Goal: Find contact information: Find contact information

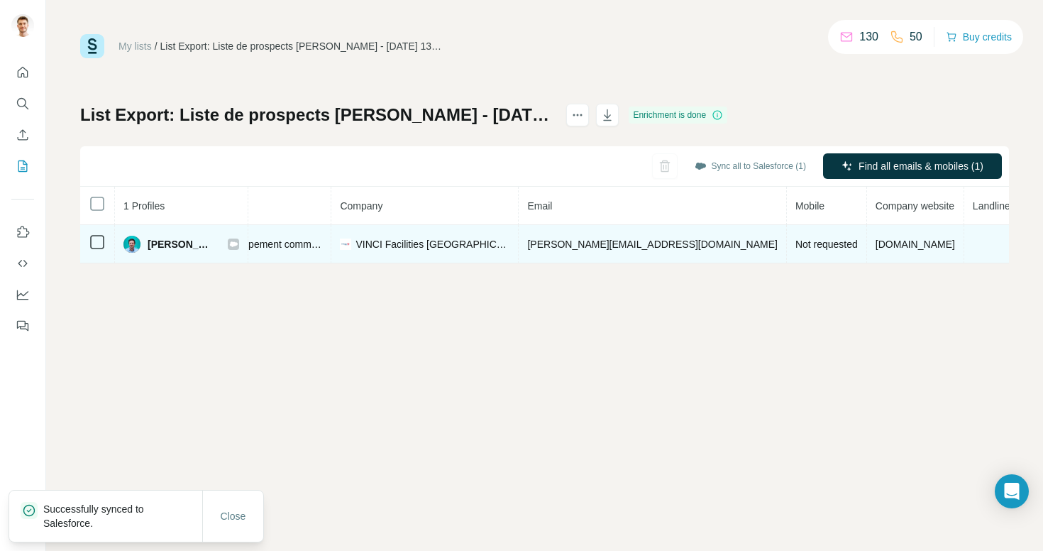
scroll to position [0, 300]
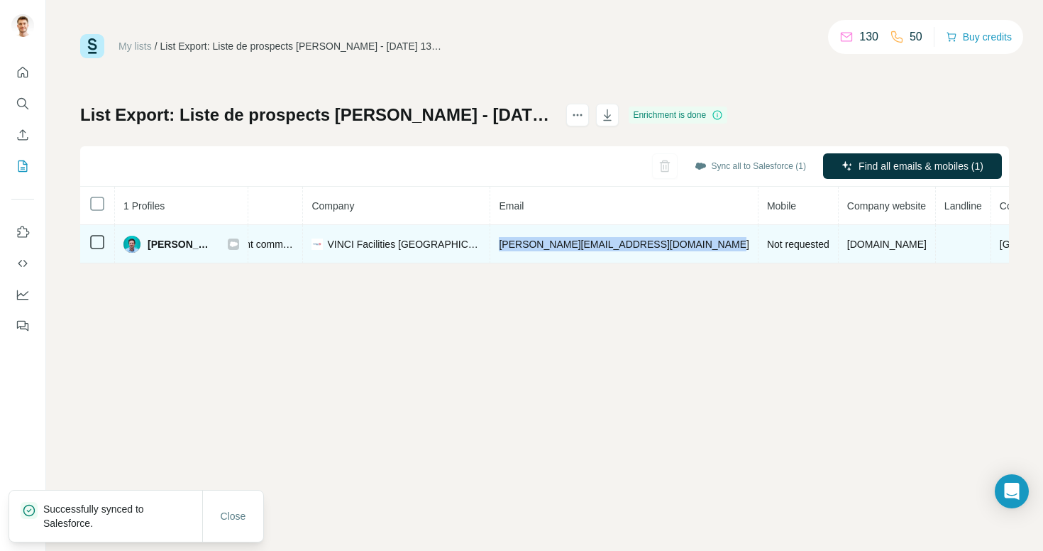
drag, startPoint x: 510, startPoint y: 245, endPoint x: 690, endPoint y: 243, distance: 179.5
click at [691, 243] on span "[PERSON_NAME][EMAIL_ADDRESS][DOMAIN_NAME]" at bounding box center [624, 243] width 250 height 11
copy span "[PERSON_NAME][EMAIL_ADDRESS][DOMAIN_NAME]"
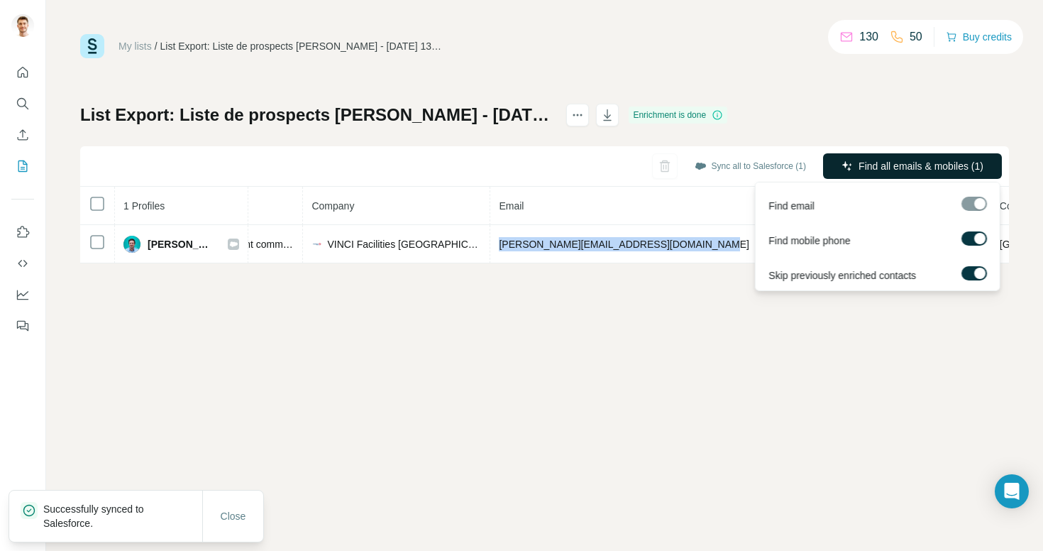
click at [918, 164] on span "Find all emails & mobiles (1)" at bounding box center [921, 166] width 125 height 14
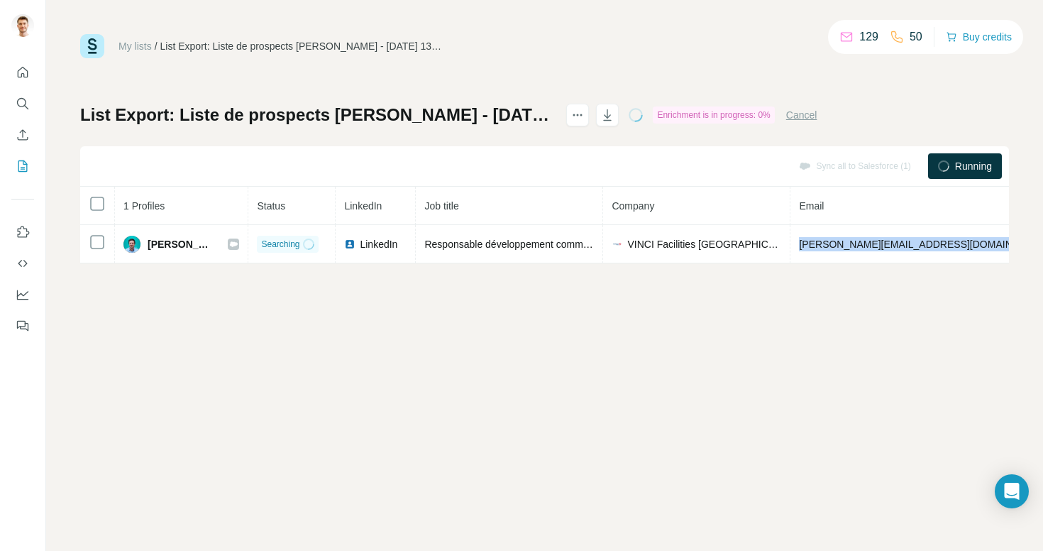
scroll to position [0, 317]
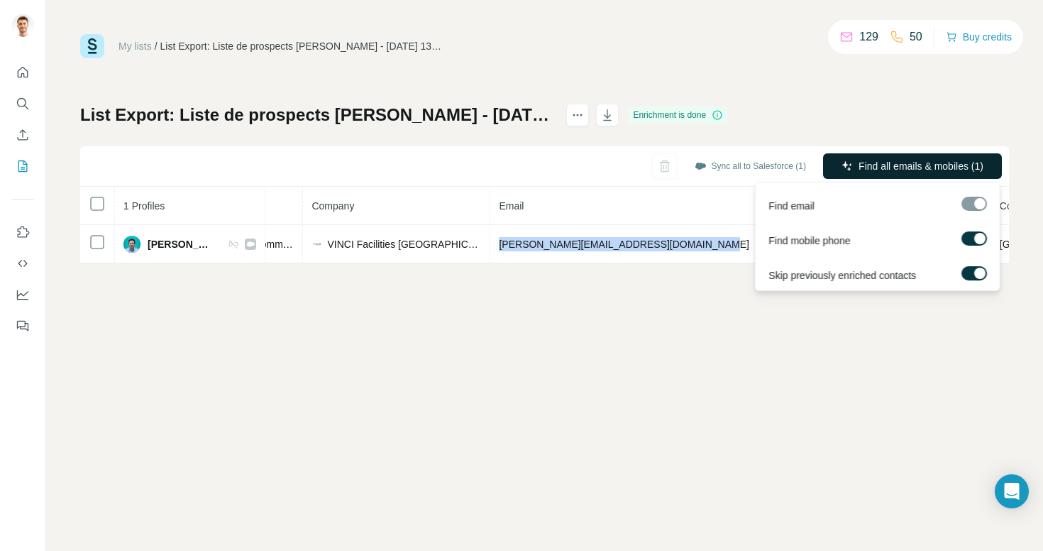
click at [908, 175] on button "Find all emails & mobiles (1)" at bounding box center [912, 166] width 179 height 26
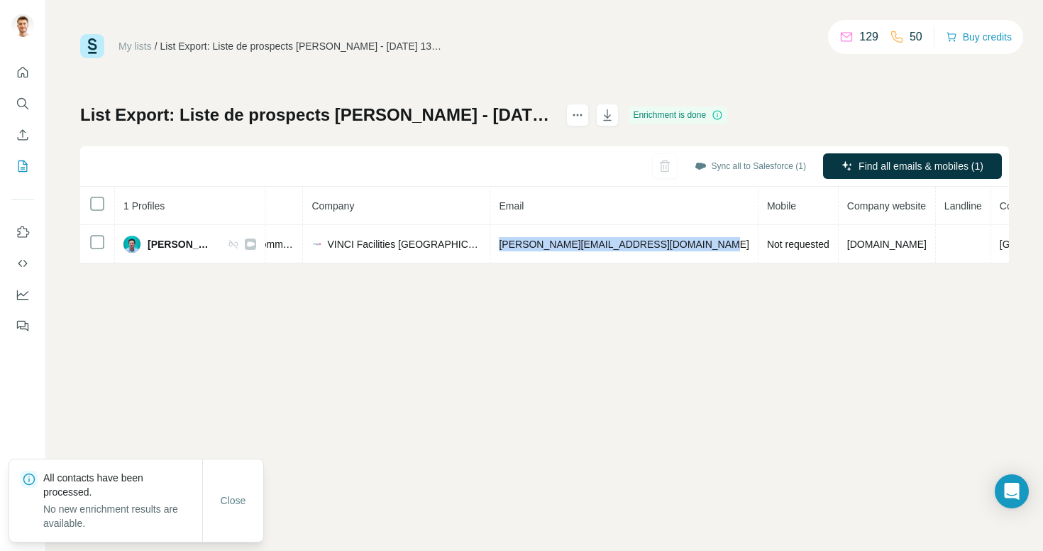
scroll to position [0, 0]
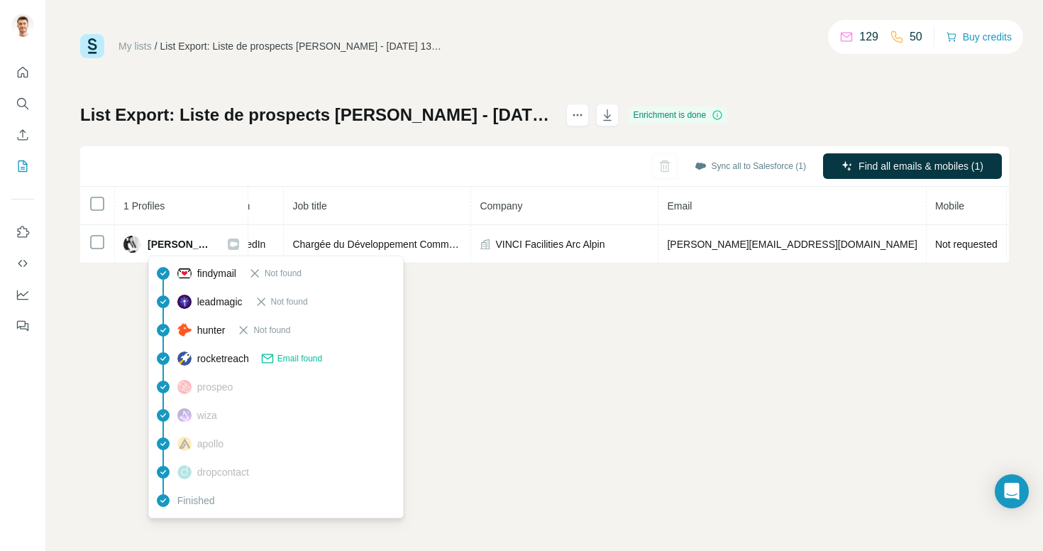
scroll to position [0, 157]
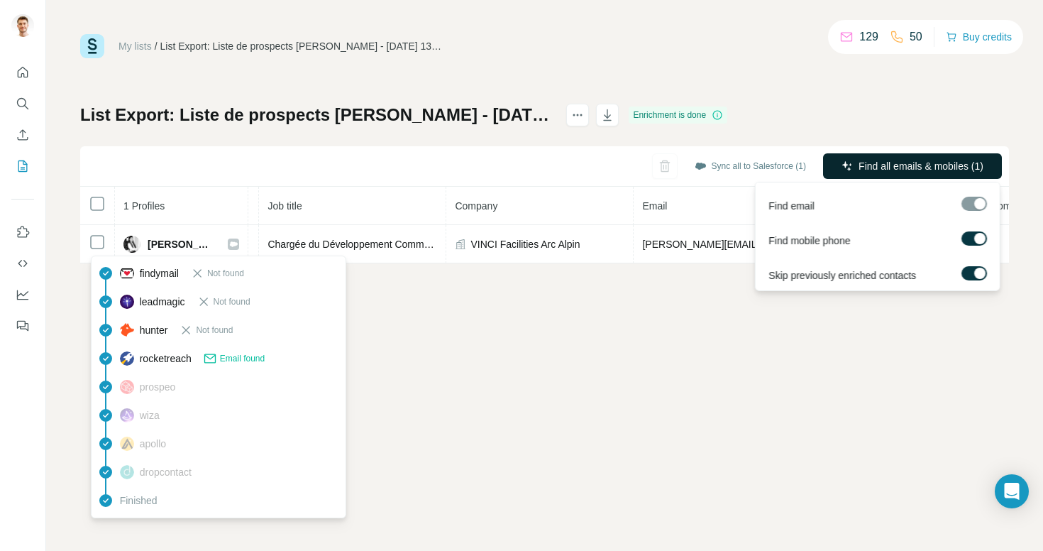
click at [918, 170] on span "Find all emails & mobiles (1)" at bounding box center [921, 166] width 125 height 14
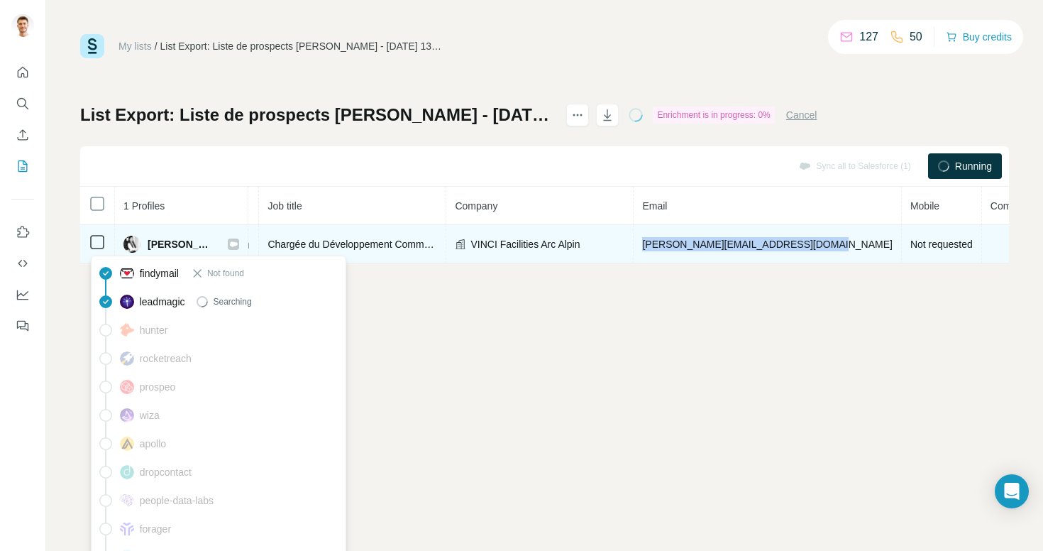
drag, startPoint x: 803, startPoint y: 246, endPoint x: 630, endPoint y: 243, distance: 172.5
click at [634, 243] on td "[PERSON_NAME][EMAIL_ADDRESS][DOMAIN_NAME]" at bounding box center [768, 244] width 268 height 38
copy span "[PERSON_NAME][EMAIL_ADDRESS][DOMAIN_NAME]"
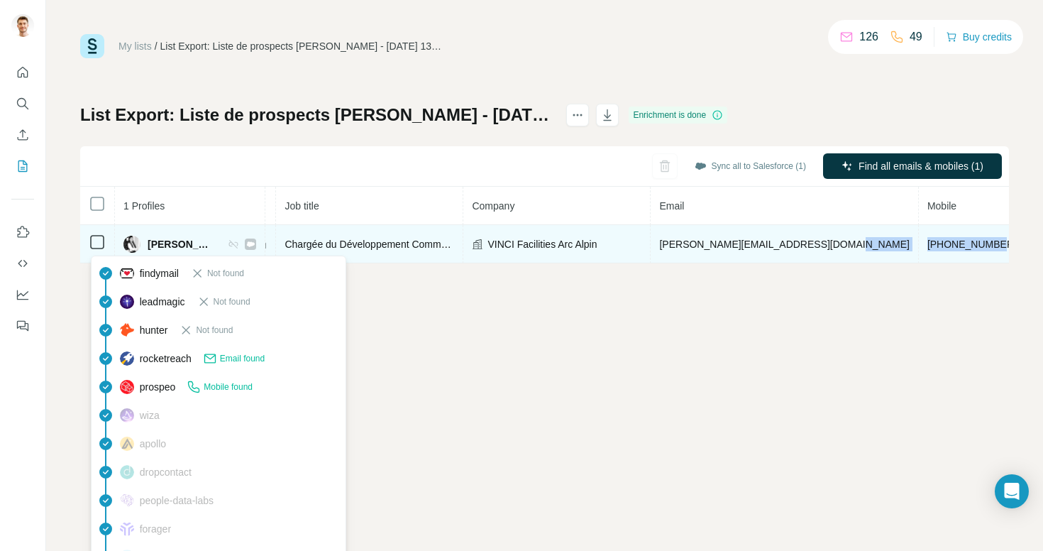
drag, startPoint x: 907, startPoint y: 243, endPoint x: 822, endPoint y: 248, distance: 84.6
click at [822, 248] on tr "[PERSON_NAME] Found LinkedIn Chargée du Développement Commercial VINCI Faciliti…" at bounding box center [610, 244] width 1375 height 38
copy tr "[PHONE_NUMBER]"
